Goal: Use online tool/utility

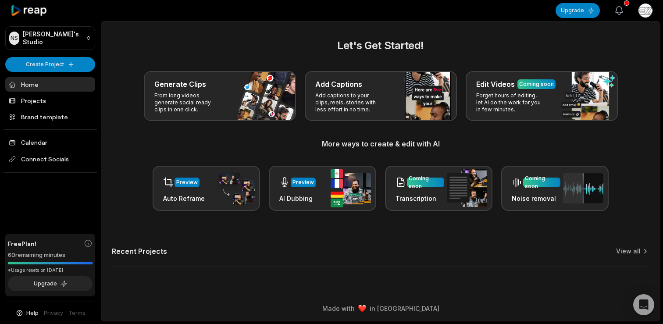
click at [619, 10] on icon "button" at bounding box center [619, 10] width 11 height 11
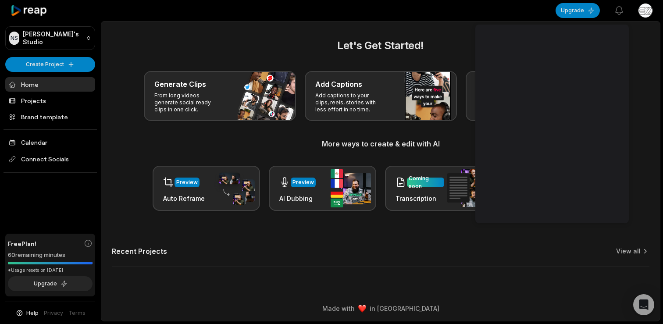
click at [441, 29] on main "Let's Get Started! Generate Clips From long videos generate social ready clips …" at bounding box center [380, 159] width 559 height 275
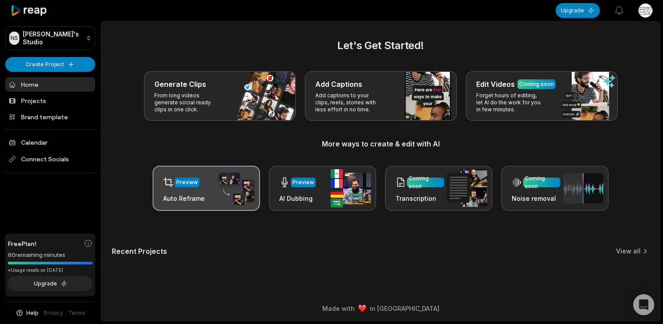
click at [206, 187] on div "Preview Auto Reframe" at bounding box center [207, 188] width 108 height 45
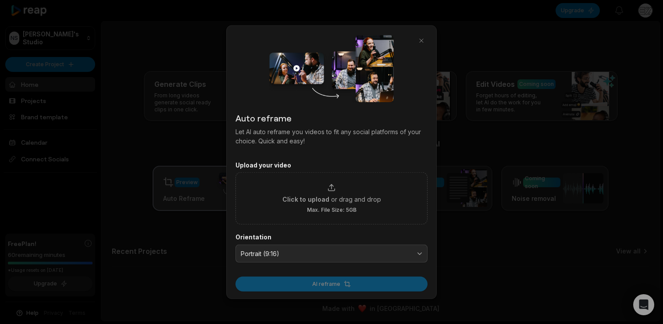
click at [206, 187] on div at bounding box center [331, 162] width 663 height 324
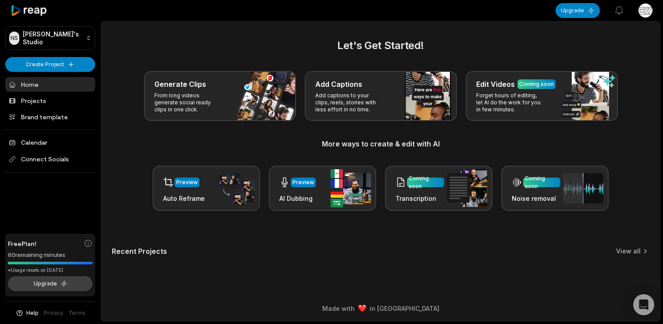
click at [57, 283] on button "Upgrade" at bounding box center [50, 283] width 85 height 15
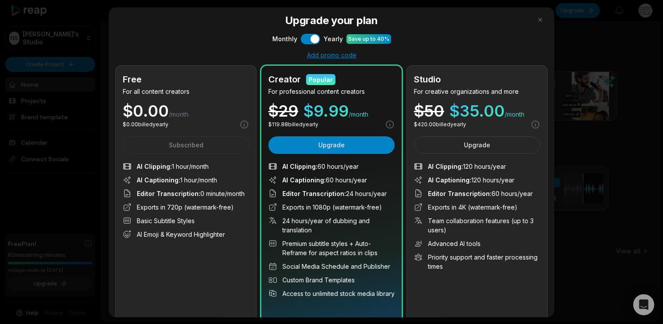
scroll to position [1, 0]
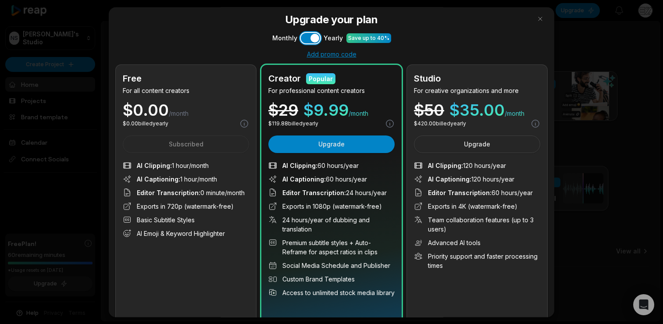
click at [317, 39] on button "Use setting" at bounding box center [310, 37] width 19 height 11
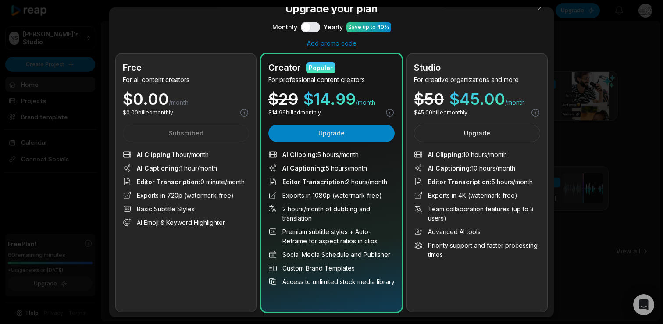
click at [599, 64] on div at bounding box center [331, 162] width 663 height 324
